Goal: Information Seeking & Learning: Check status

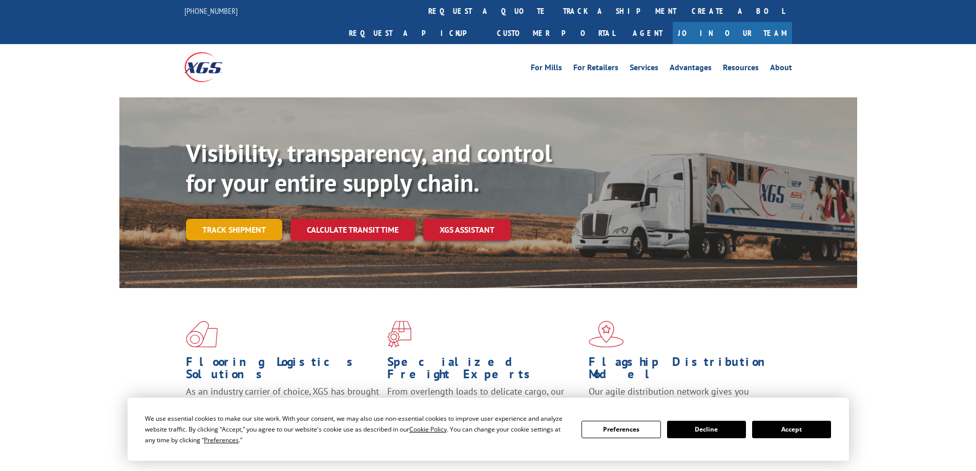
click at [234, 219] on link "Track shipment" at bounding box center [234, 230] width 96 height 22
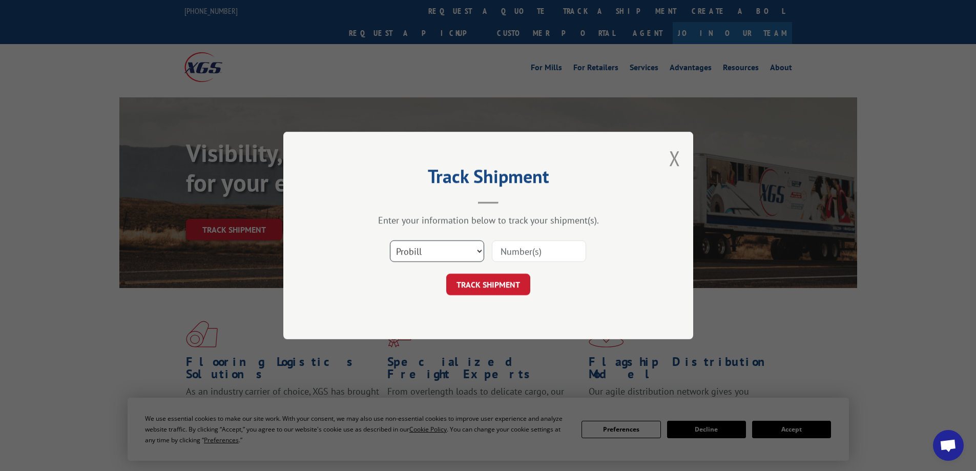
click at [474, 249] on select "Select category... Probill BOL PO" at bounding box center [437, 251] width 94 height 22
select select "bol"
click at [390, 240] on select "Select category... Probill BOL PO" at bounding box center [437, 251] width 94 height 22
click at [532, 247] on input at bounding box center [539, 251] width 94 height 22
paste input "7055118"
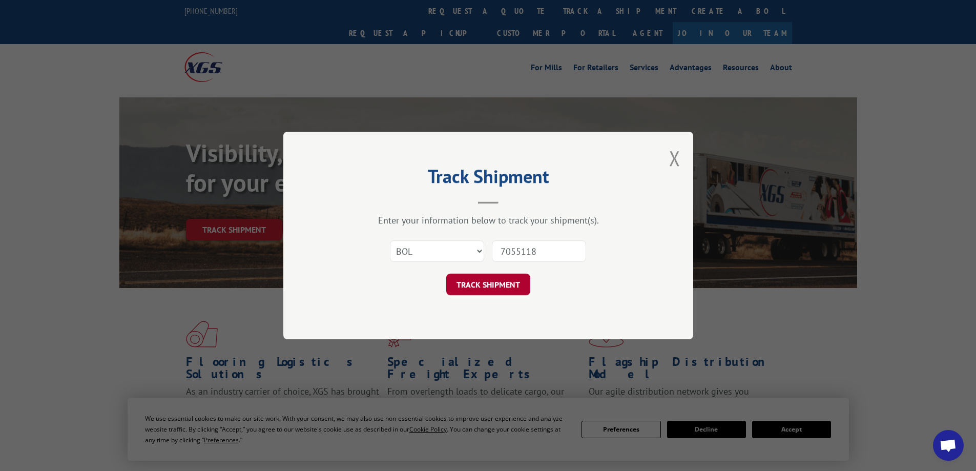
type input "7055118"
click at [515, 279] on button "TRACK SHIPMENT" at bounding box center [488, 285] width 84 height 22
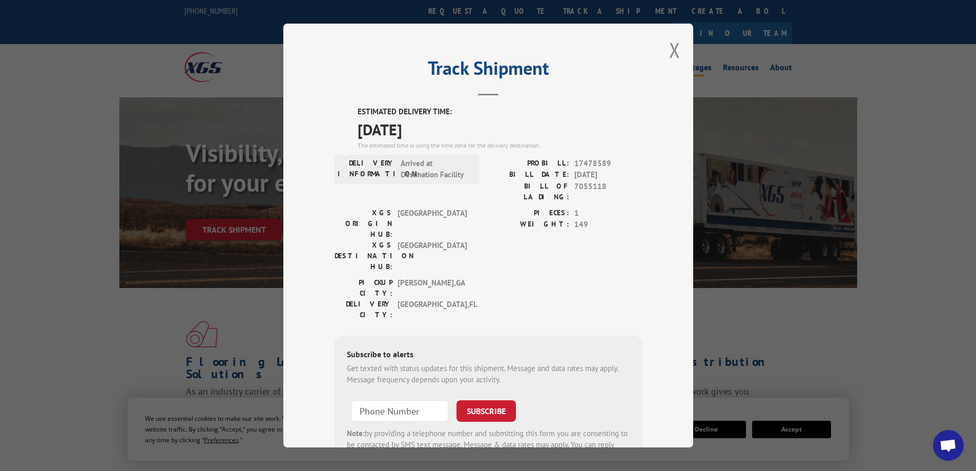
click at [670, 50] on button "Close modal" at bounding box center [674, 49] width 11 height 27
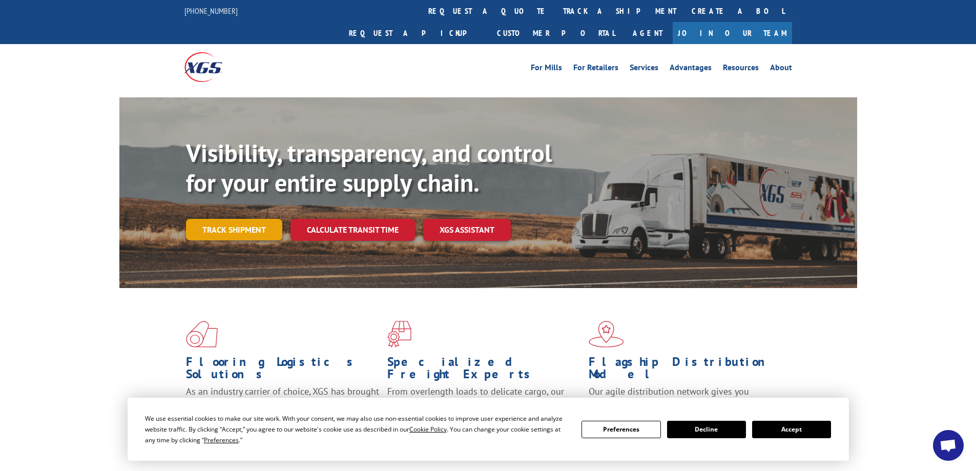
click at [250, 219] on link "Track shipment" at bounding box center [234, 230] width 96 height 22
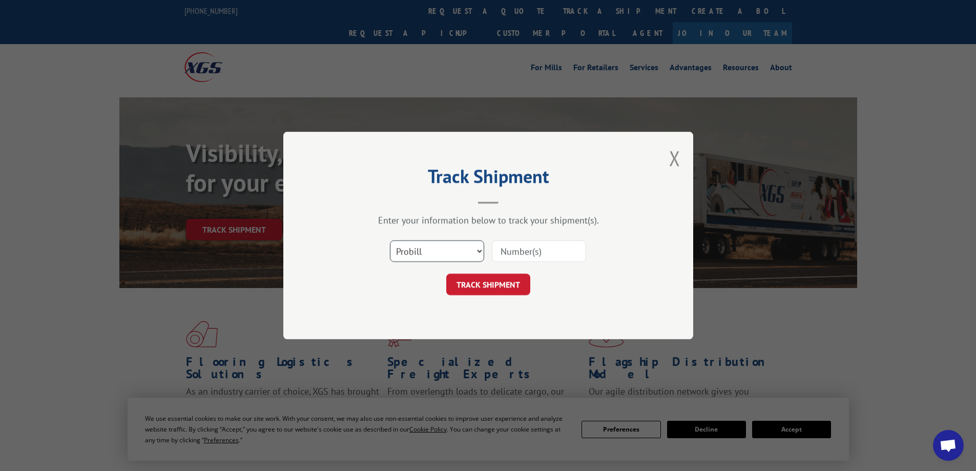
drag, startPoint x: 443, startPoint y: 250, endPoint x: 441, endPoint y: 259, distance: 8.3
click at [443, 250] on select "Select category... Probill BOL PO" at bounding box center [437, 251] width 94 height 22
click at [390, 240] on select "Select category... Probill BOL PO" at bounding box center [437, 251] width 94 height 22
click at [510, 250] on input at bounding box center [539, 251] width 94 height 22
paste input "7055118"
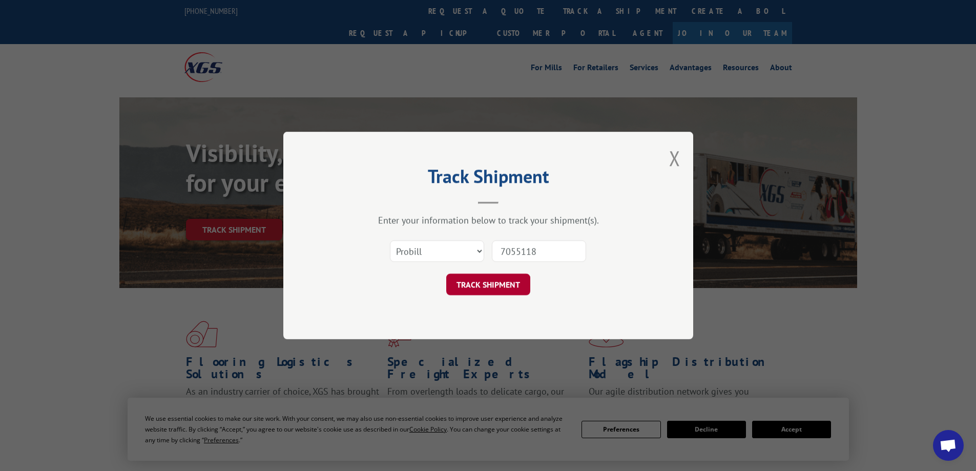
type input "7055118"
click at [501, 292] on button "TRACK SHIPMENT" at bounding box center [488, 285] width 84 height 22
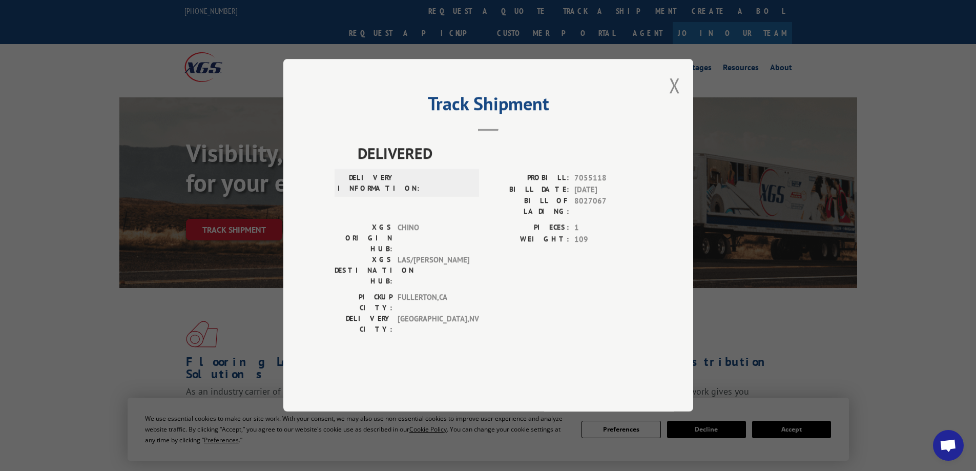
click at [675, 99] on button "Close modal" at bounding box center [674, 85] width 11 height 27
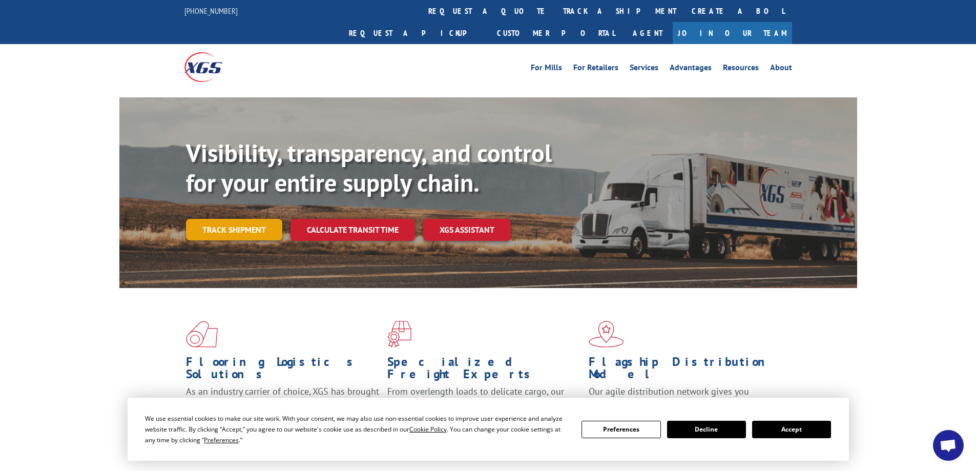
click at [233, 219] on link "Track shipment" at bounding box center [234, 230] width 96 height 22
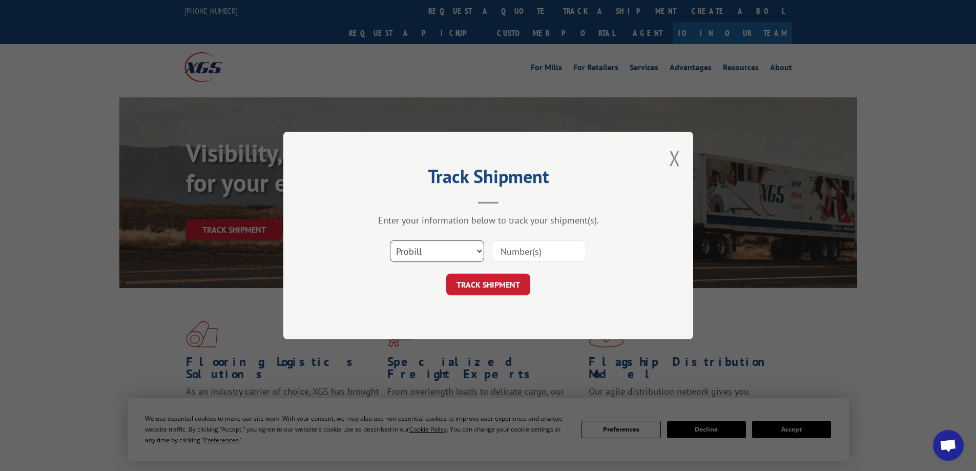
click at [443, 247] on select "Select category... Probill BOL PO" at bounding box center [437, 251] width 94 height 22
select select "bol"
click at [390, 240] on select "Select category... Probill BOL PO" at bounding box center [437, 251] width 94 height 22
click at [517, 254] on input at bounding box center [539, 251] width 94 height 22
paste input "7055118"
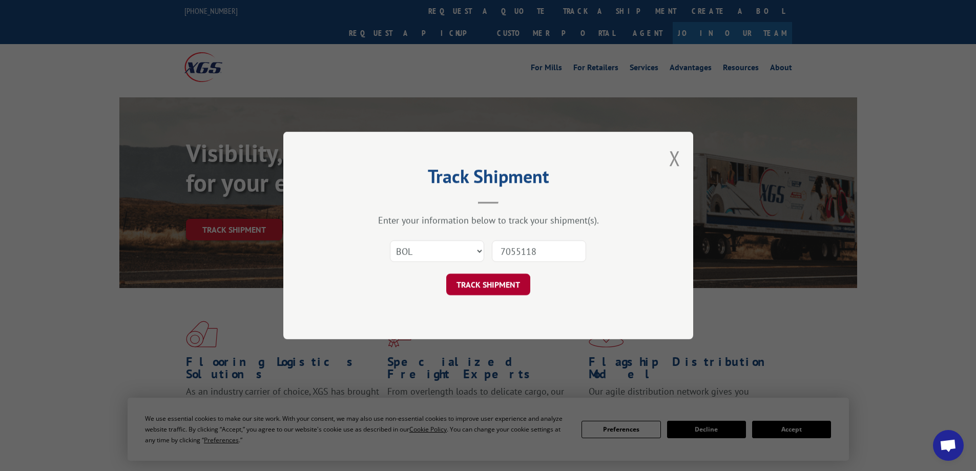
type input "7055118"
click at [500, 283] on button "TRACK SHIPMENT" at bounding box center [488, 285] width 84 height 22
